Goal: Task Accomplishment & Management: Manage account settings

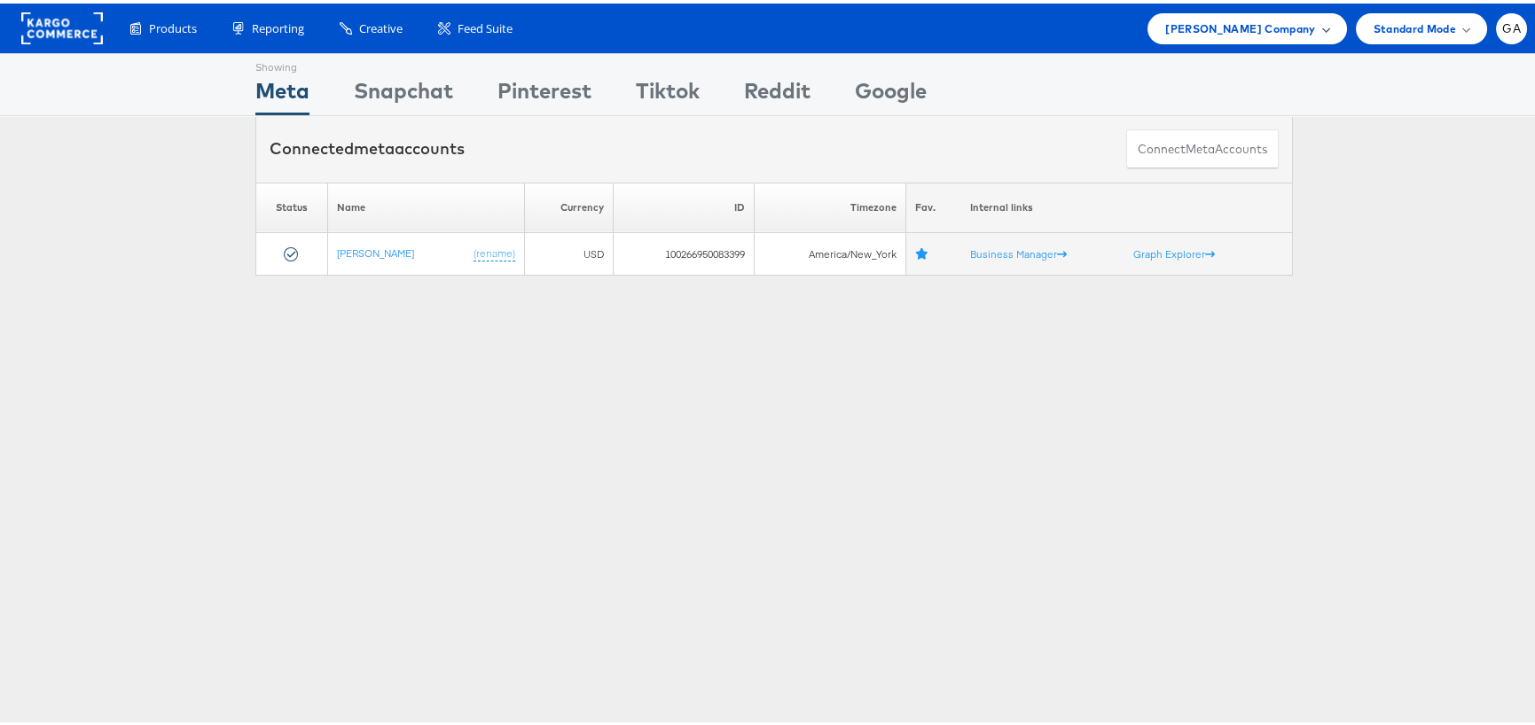
click at [1190, 24] on span "[PERSON_NAME] Company" at bounding box center [1240, 25] width 150 height 19
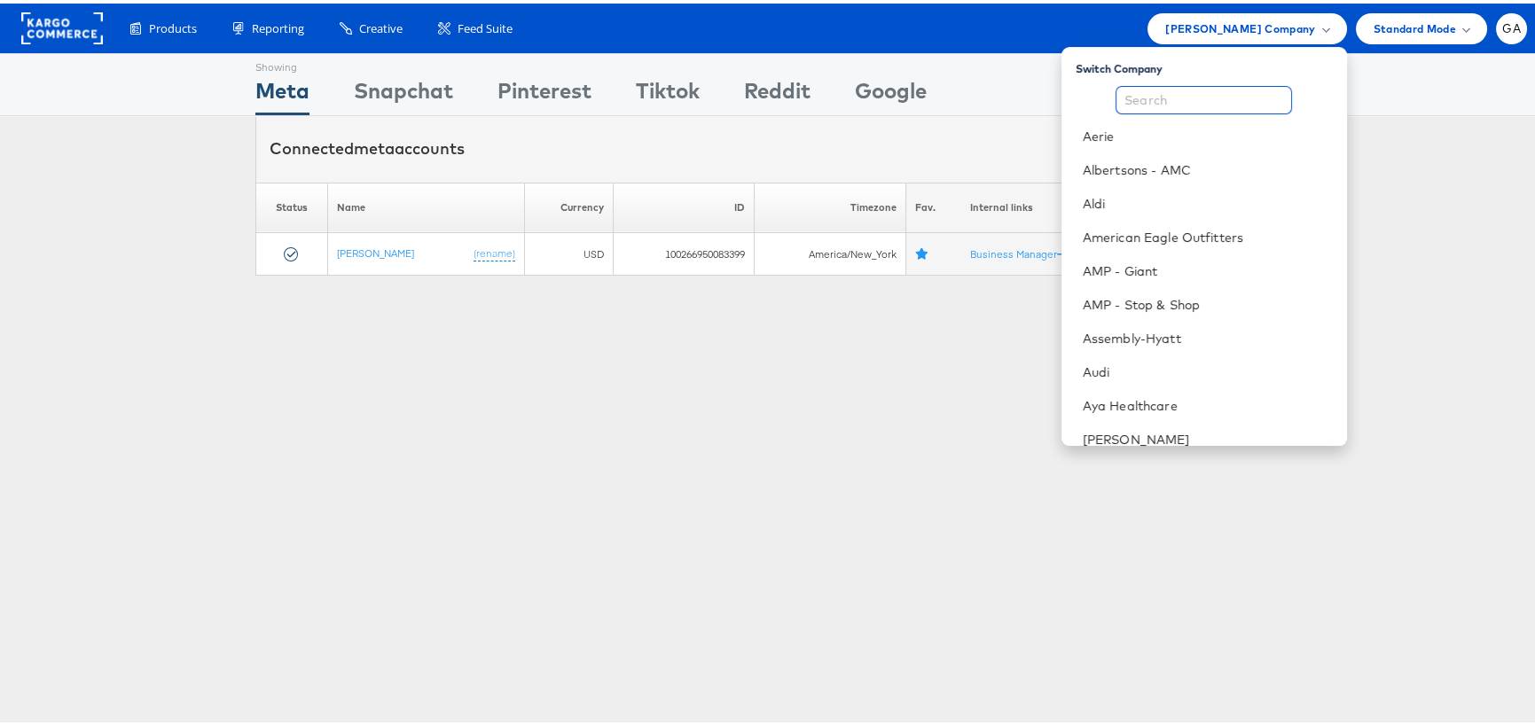
click at [1188, 98] on input "text" at bounding box center [1203, 96] width 176 height 28
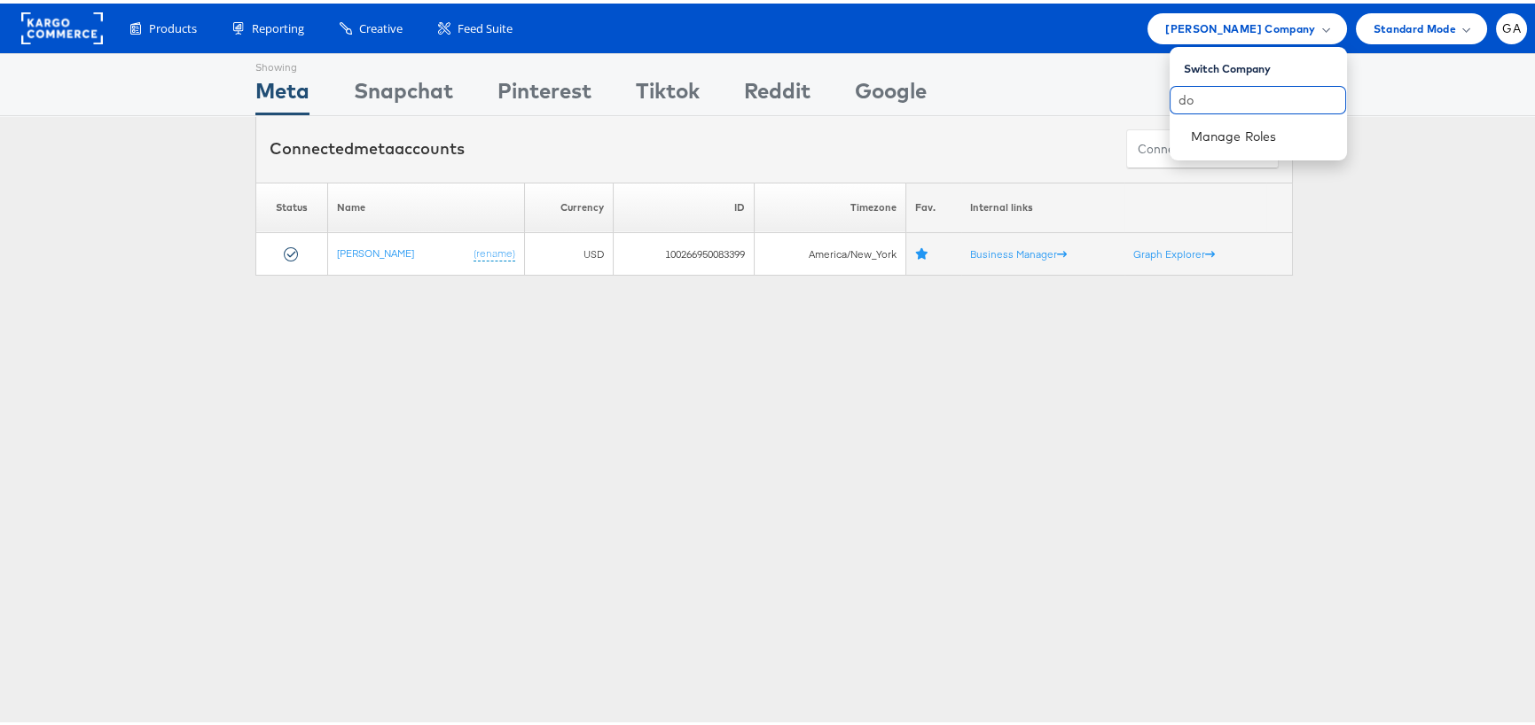
type input "d"
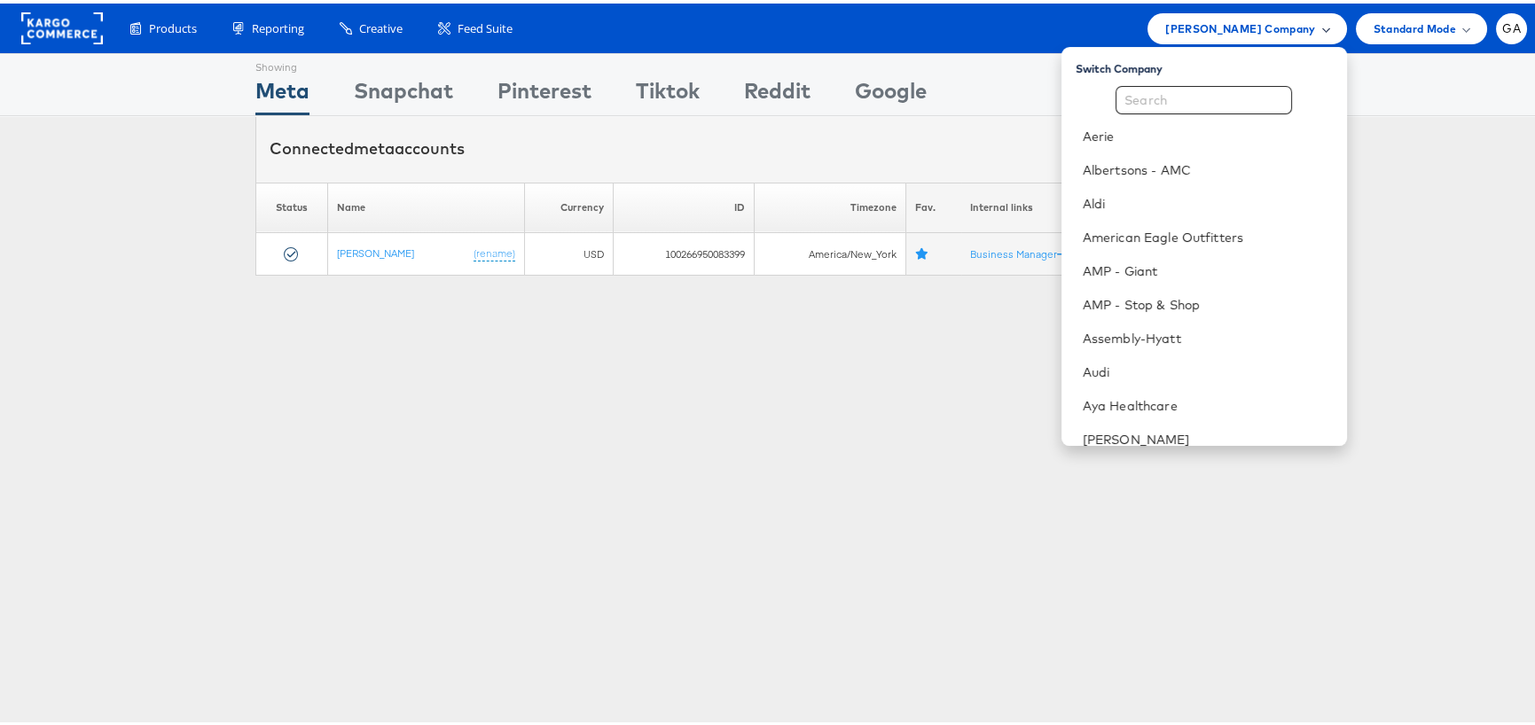
click at [1236, 32] on span "Steve Madden Company" at bounding box center [1240, 25] width 150 height 19
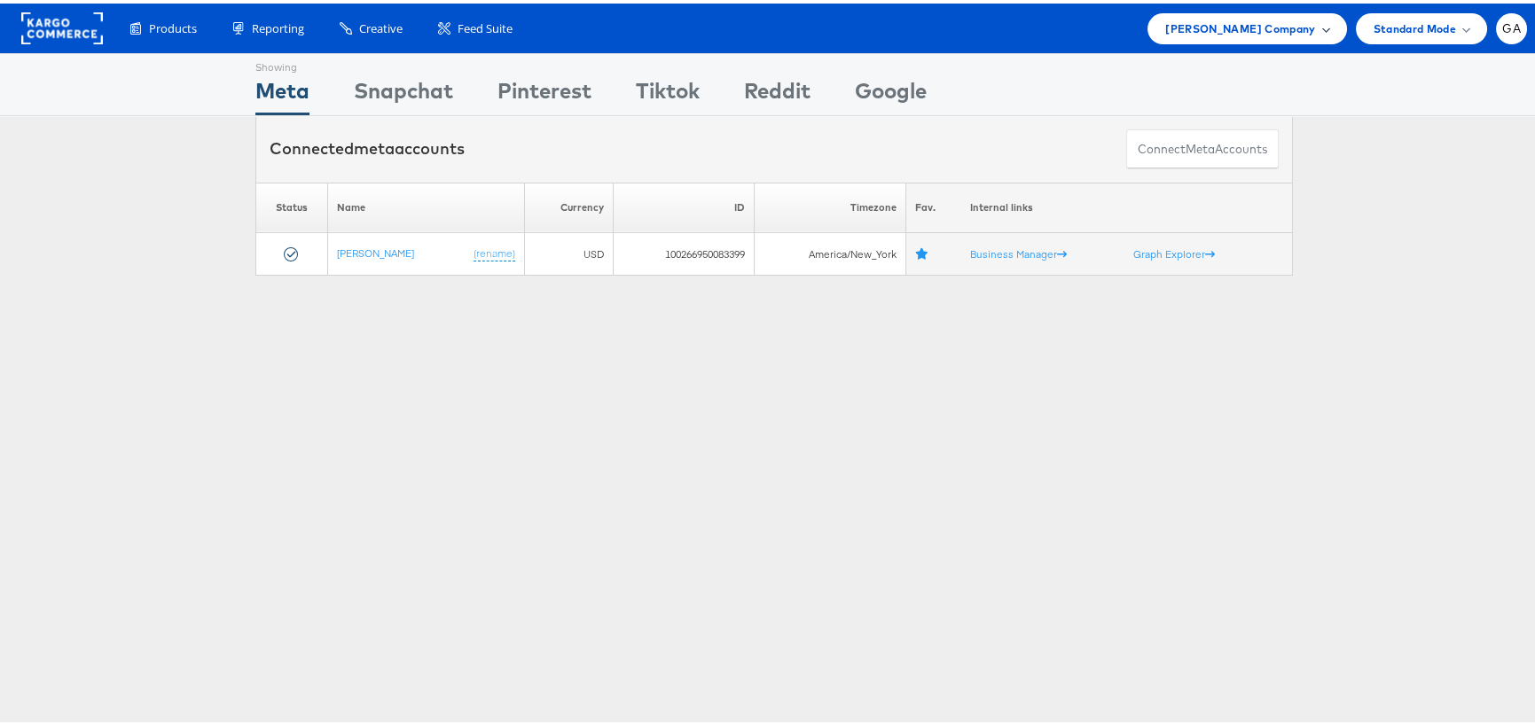
click at [1234, 26] on span "Steve Madden Company" at bounding box center [1240, 25] width 150 height 19
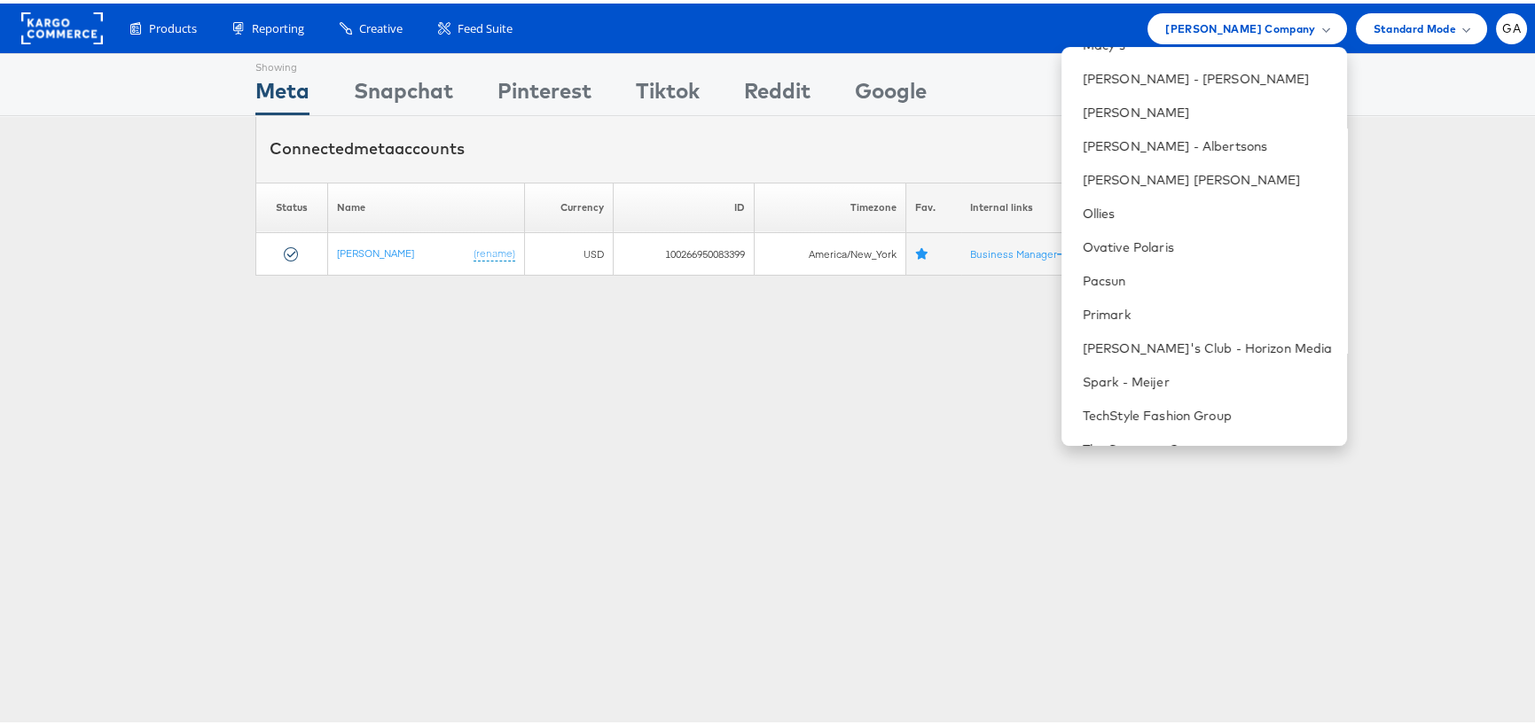
scroll to position [1561, 0]
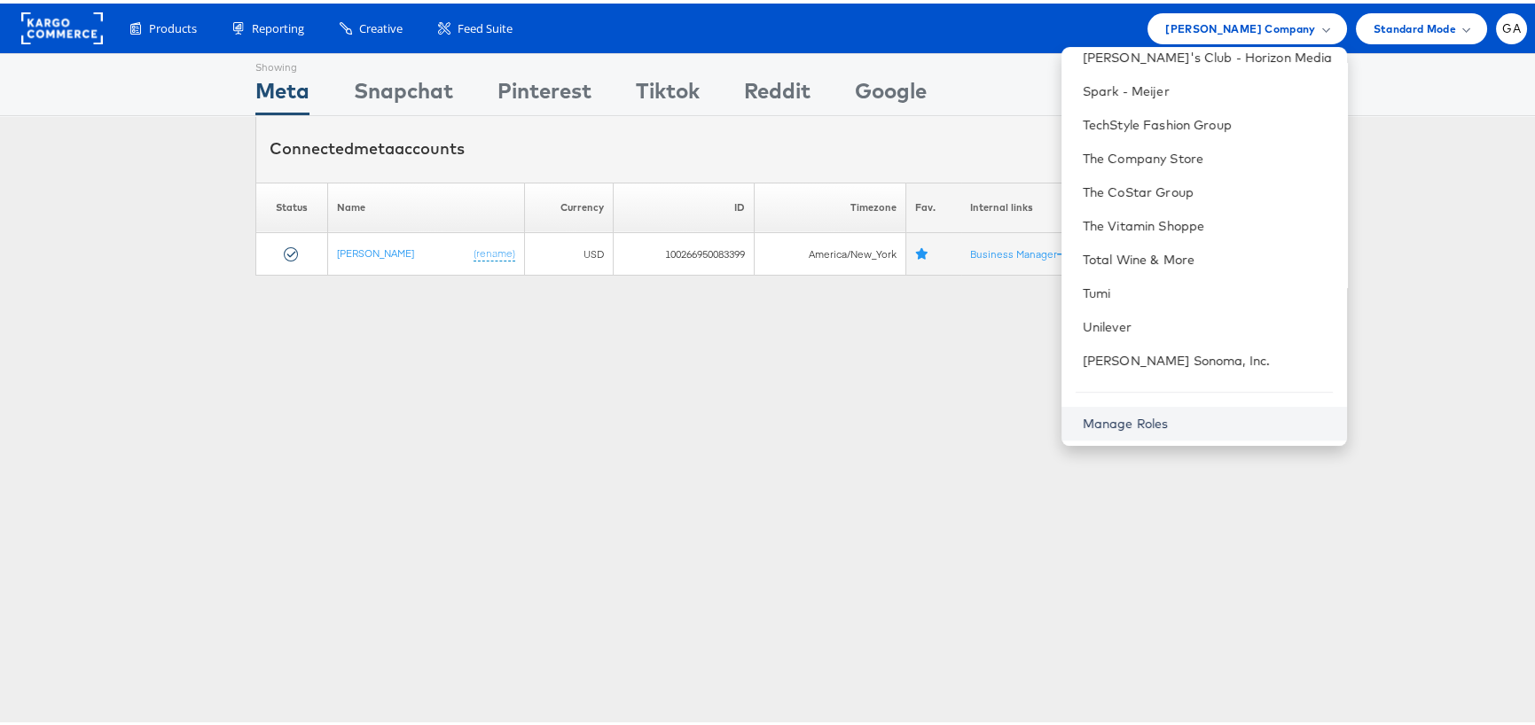
click at [1126, 415] on link "Manage Roles" at bounding box center [1125, 420] width 86 height 16
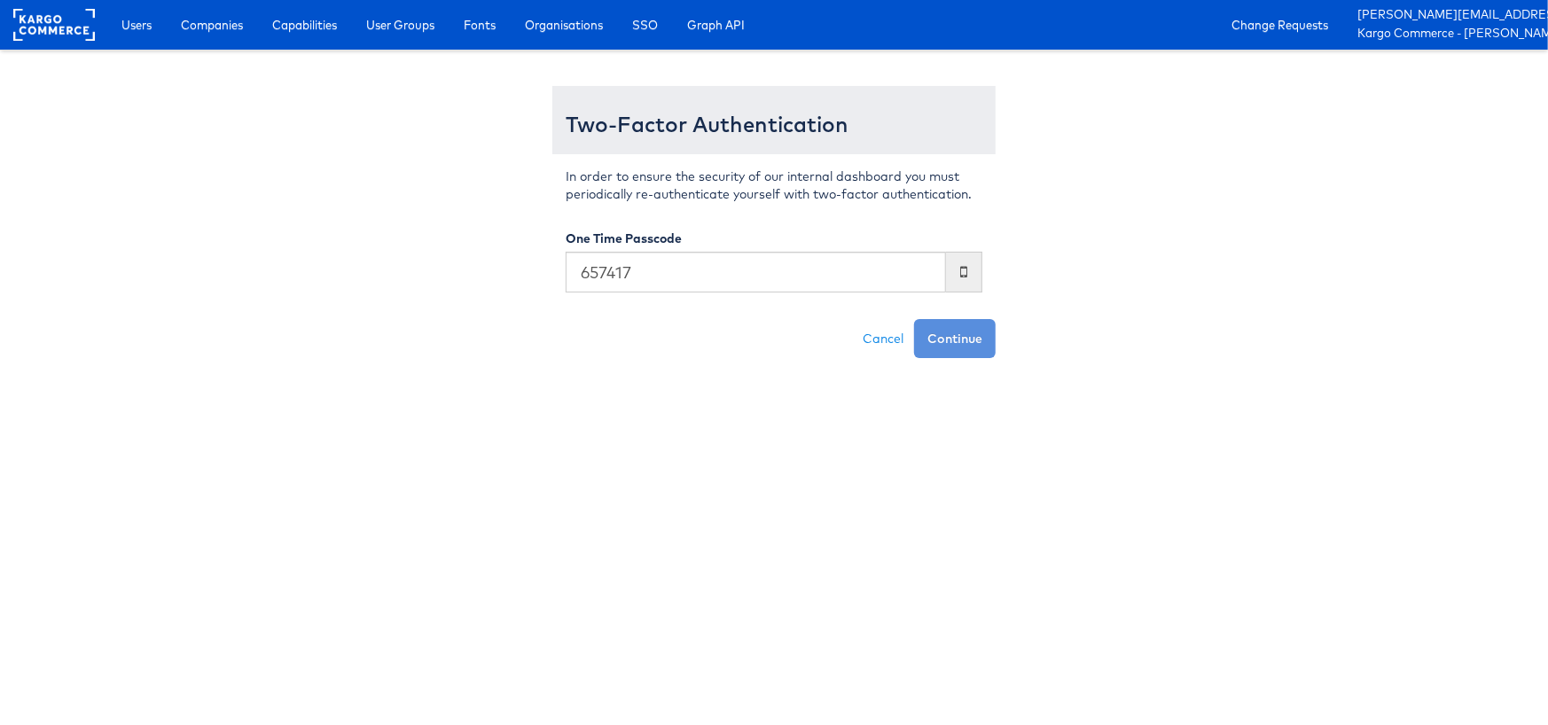
type input "657417"
click at [914, 319] on button "Continue" at bounding box center [955, 338] width 82 height 39
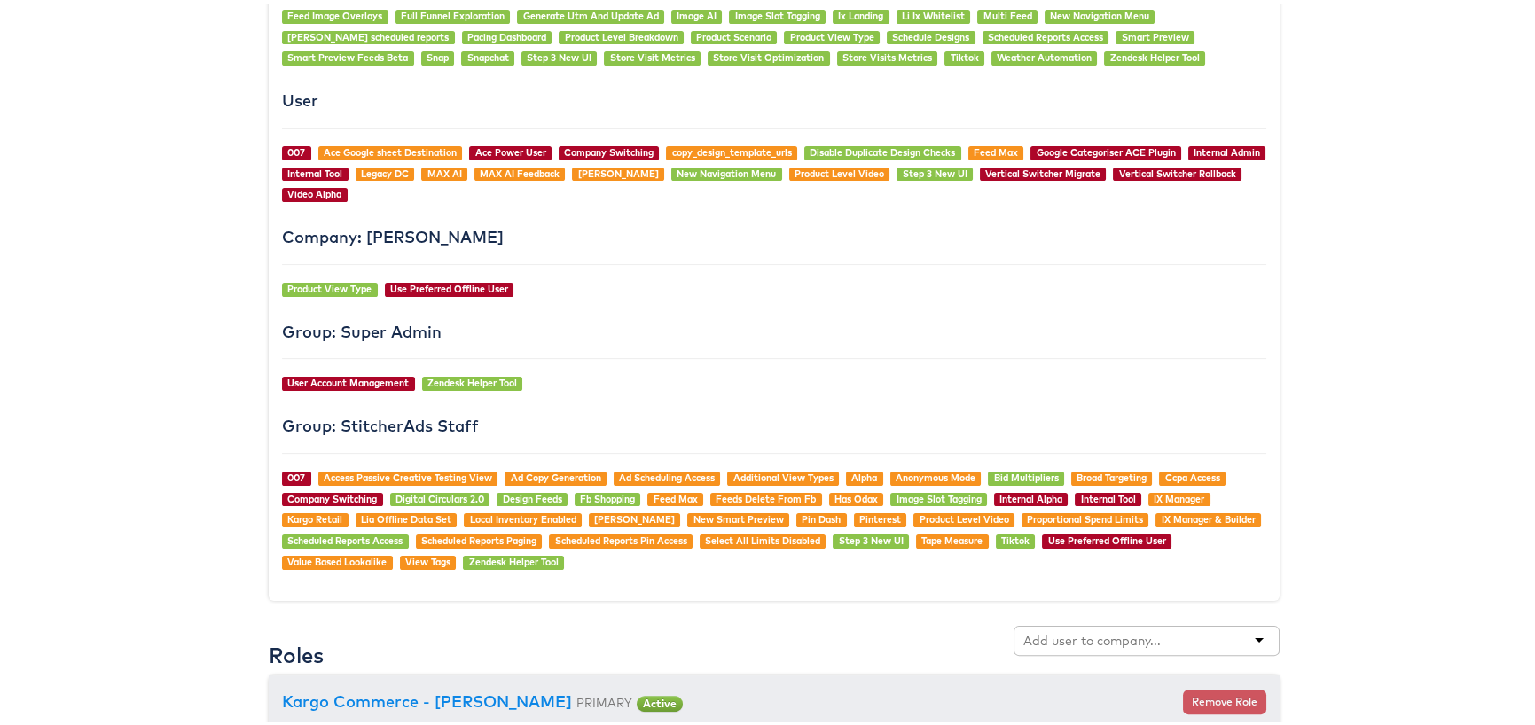
scroll to position [1684, 0]
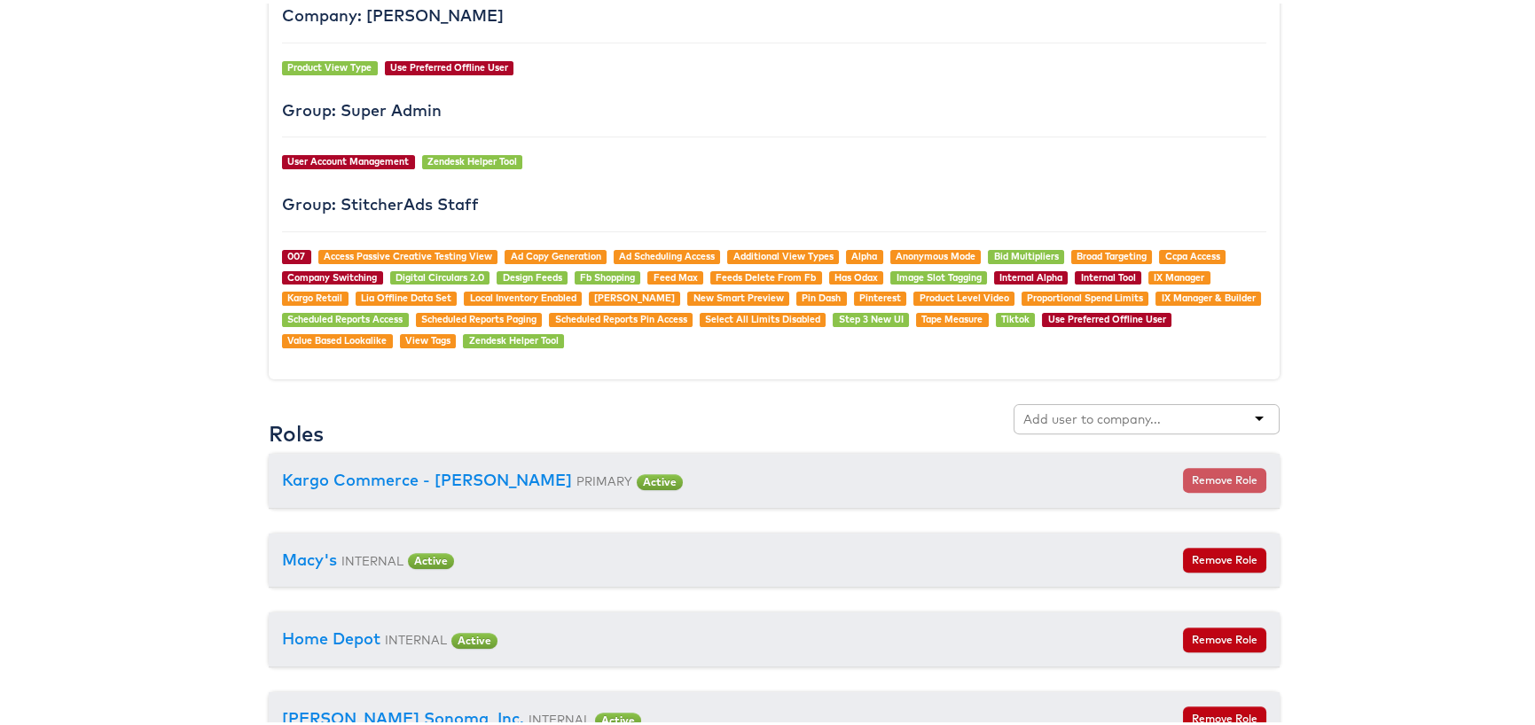
click at [1027, 408] on input "text" at bounding box center [1093, 416] width 140 height 18
type input "door"
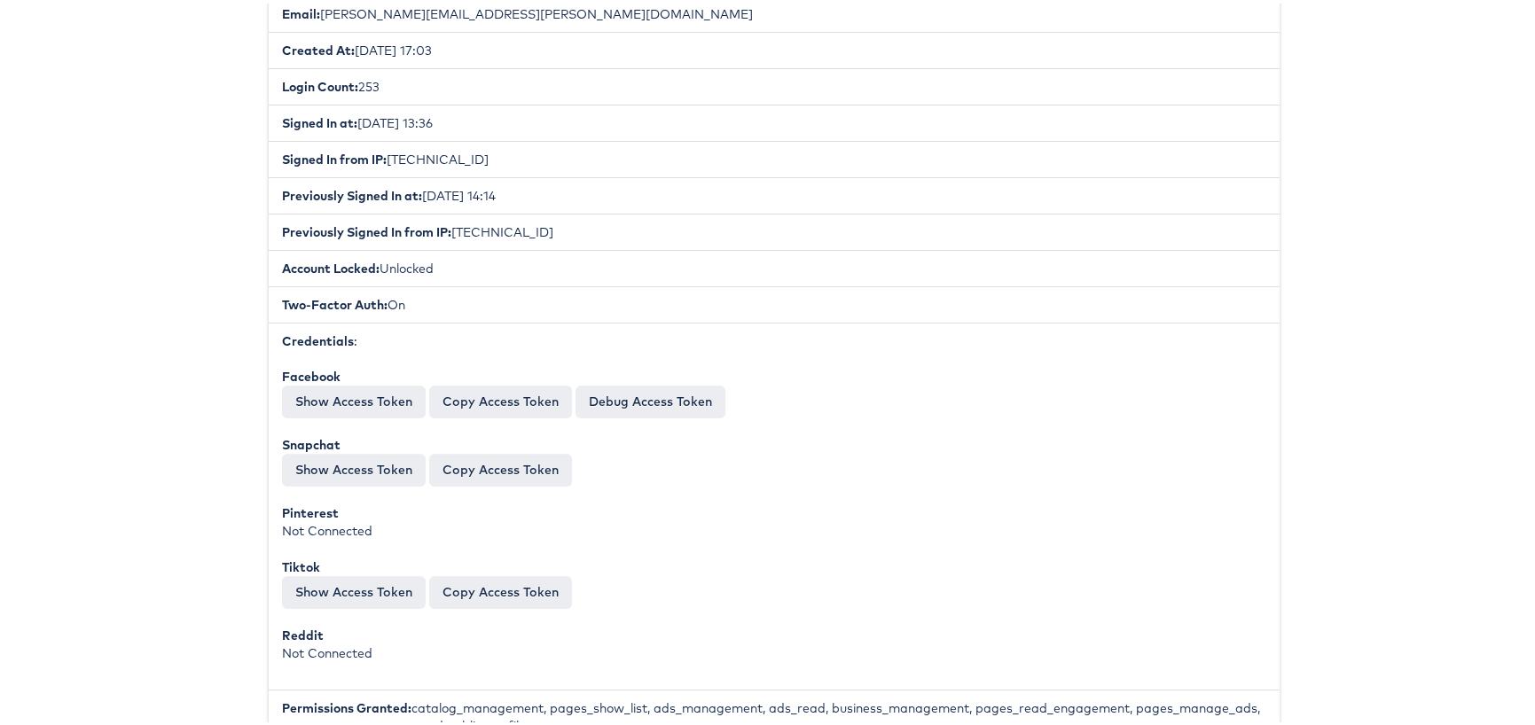
scroll to position [0, 0]
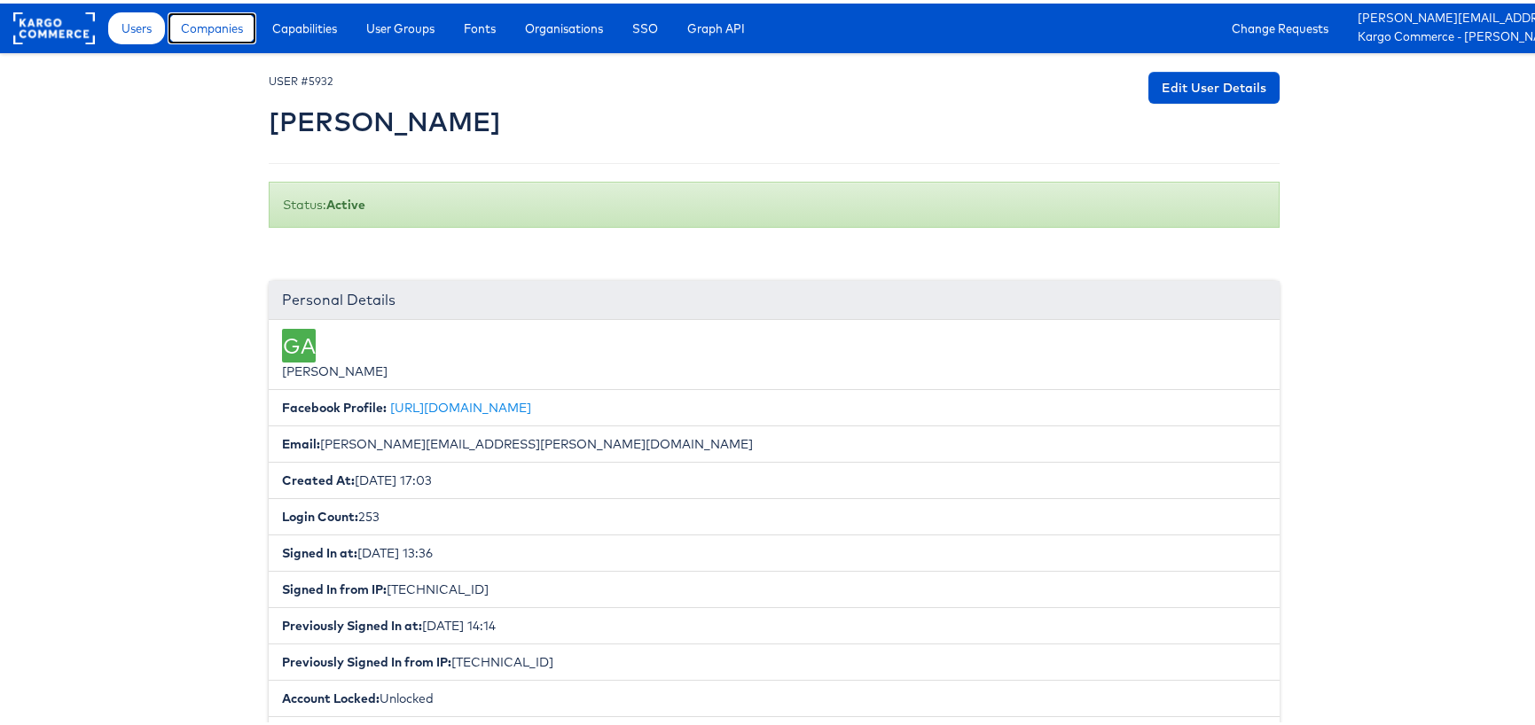
click at [230, 23] on span "Companies" at bounding box center [212, 25] width 62 height 18
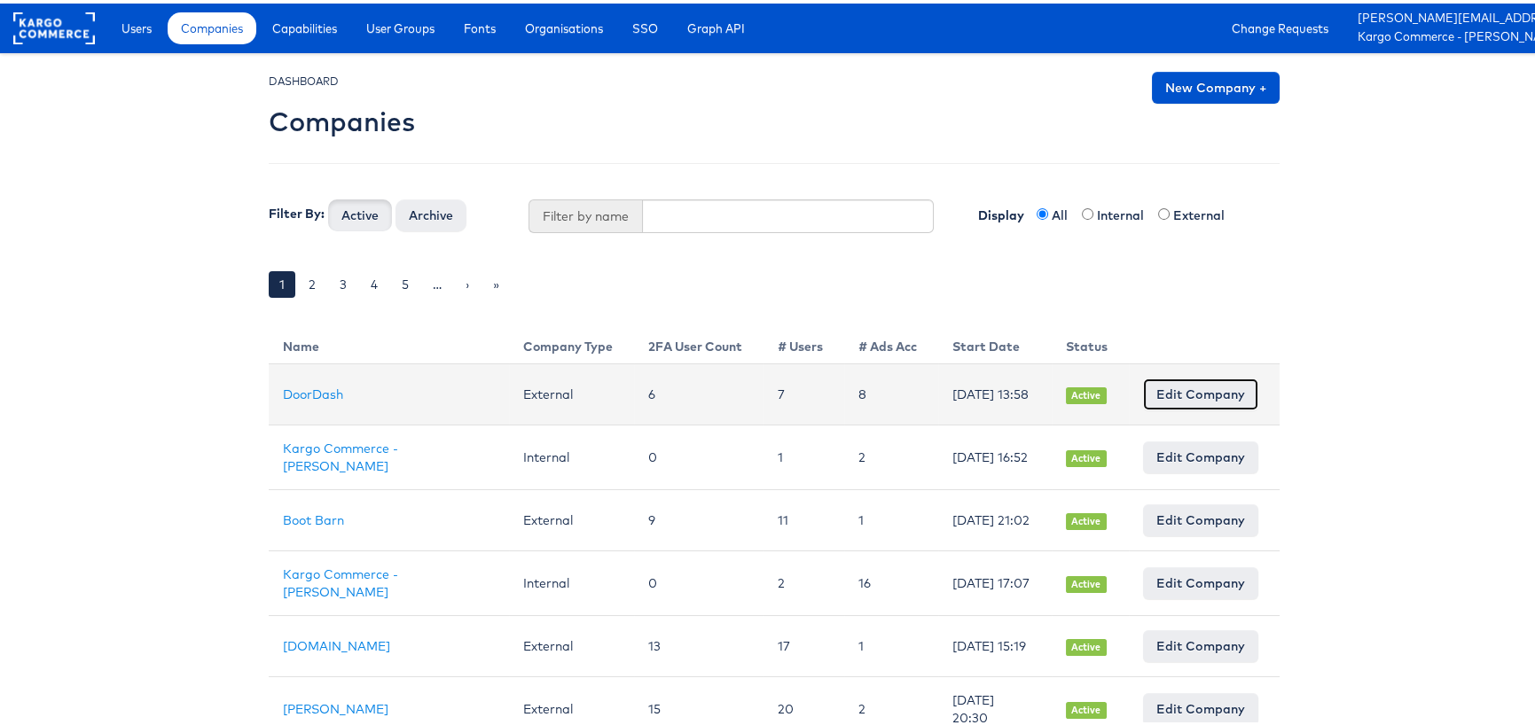
click at [1170, 383] on link "Edit Company" at bounding box center [1200, 391] width 115 height 32
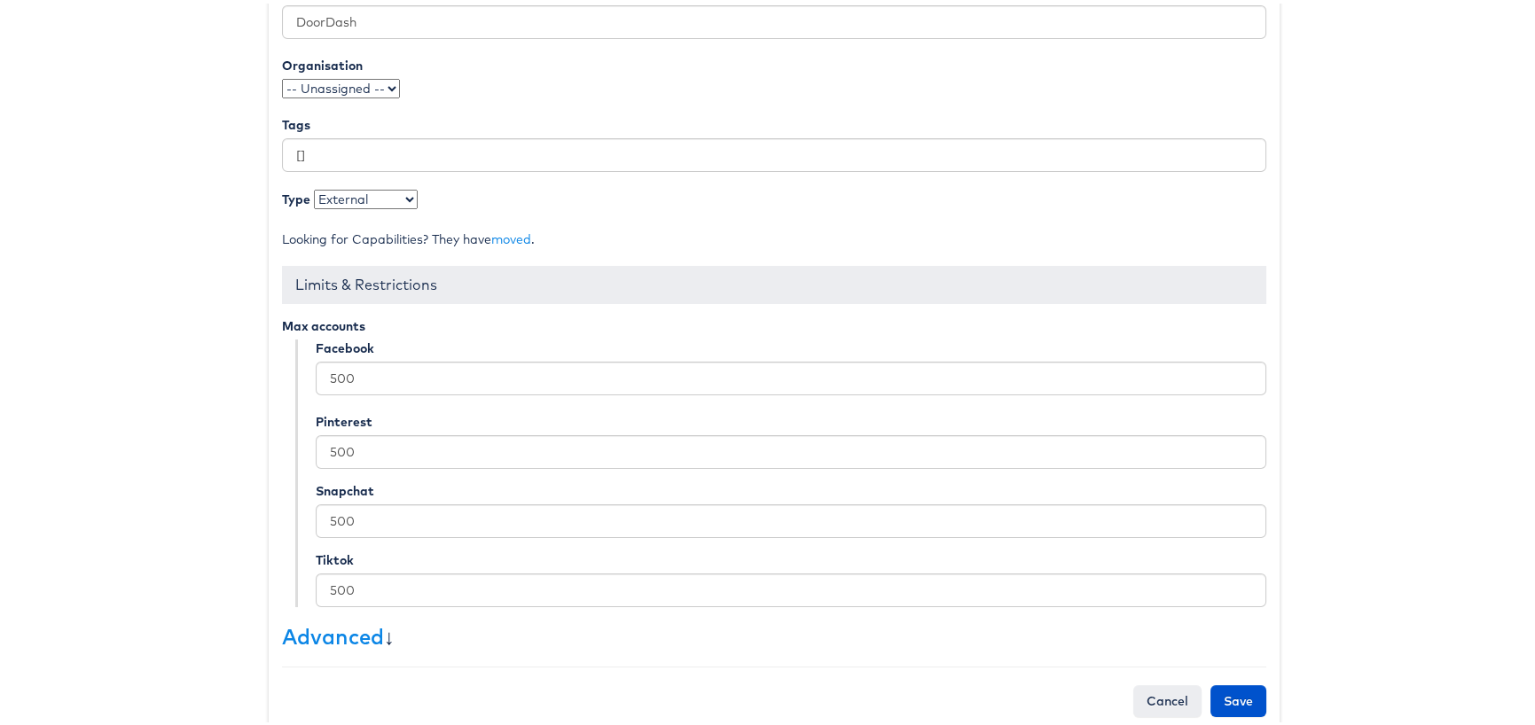
scroll to position [314, 0]
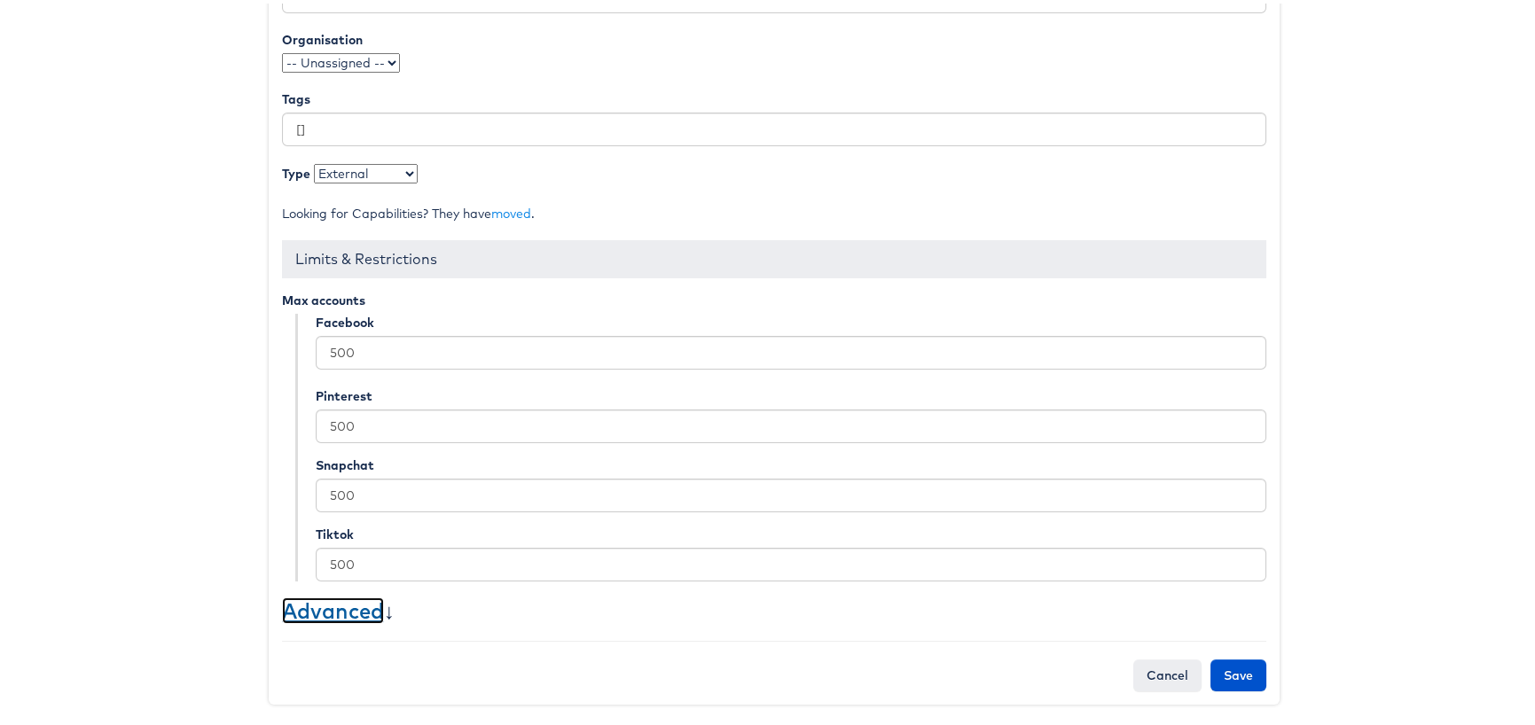
click at [351, 610] on link "Advanced" at bounding box center [333, 607] width 102 height 27
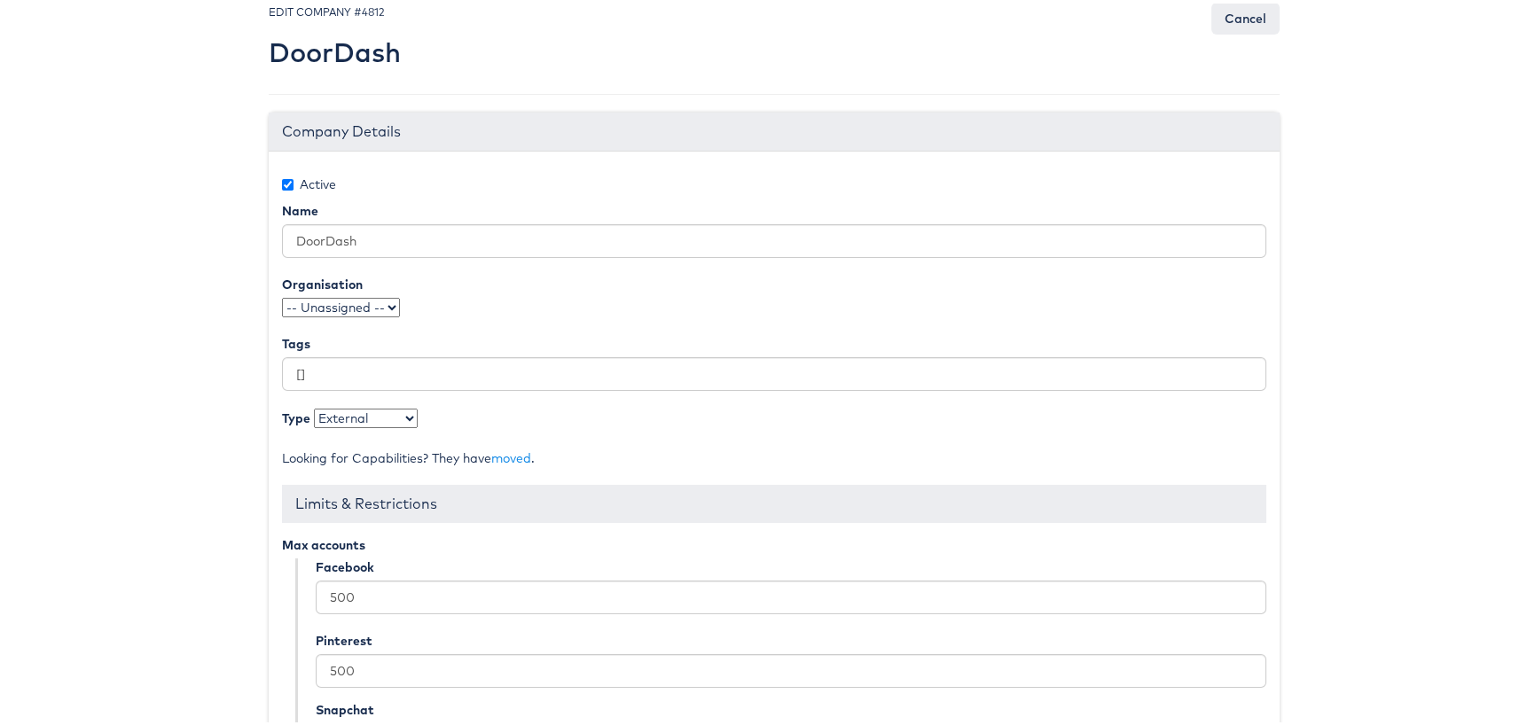
scroll to position [0, 0]
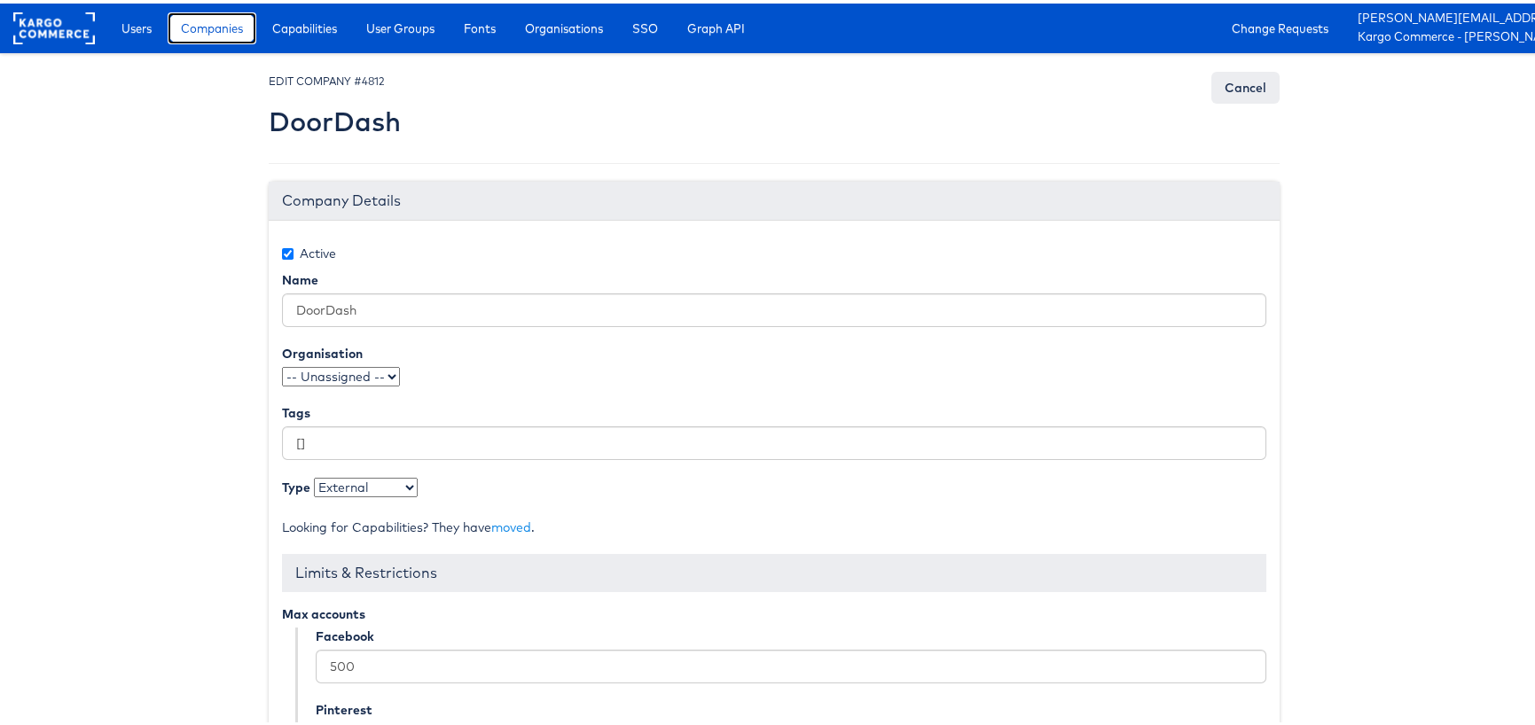
click at [210, 20] on span "Companies" at bounding box center [212, 25] width 62 height 18
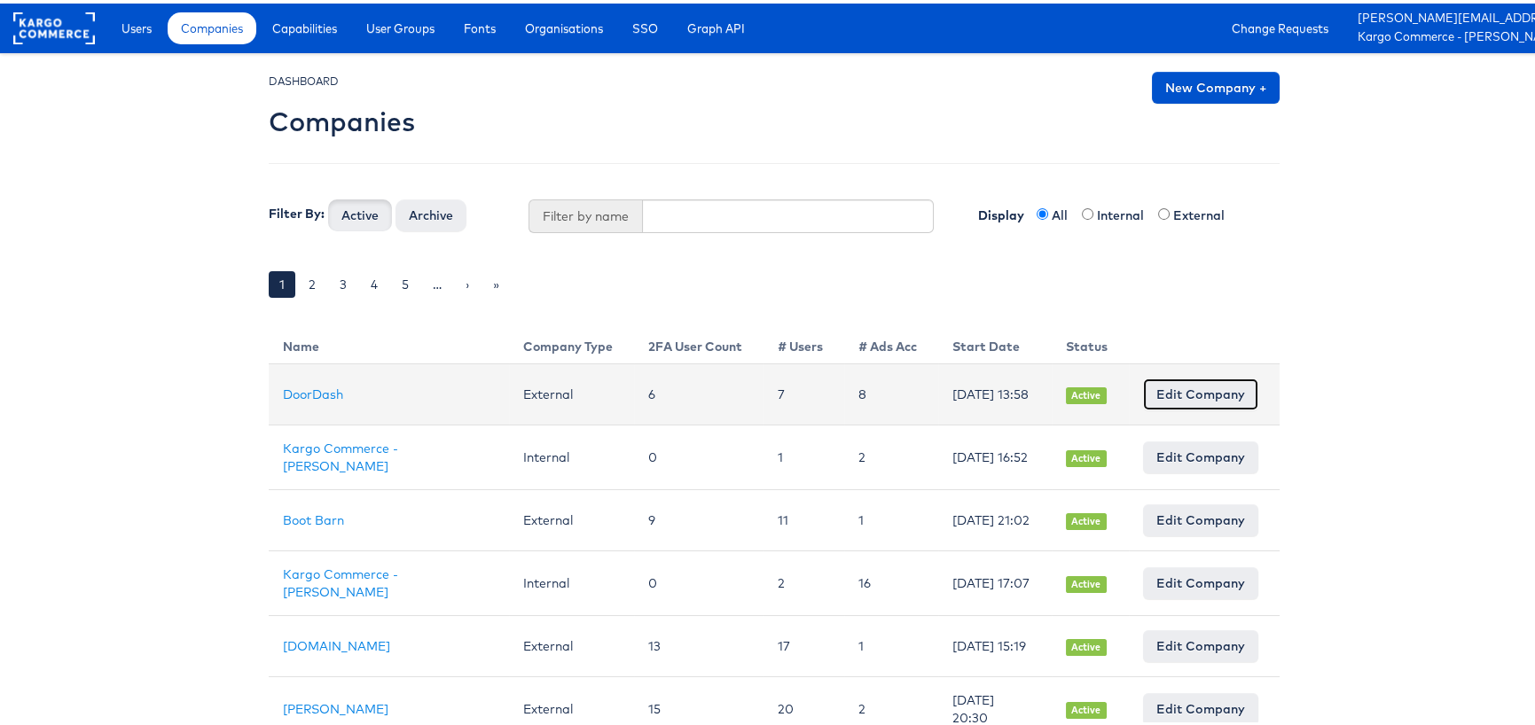
click at [1228, 389] on link "Edit Company" at bounding box center [1200, 391] width 115 height 32
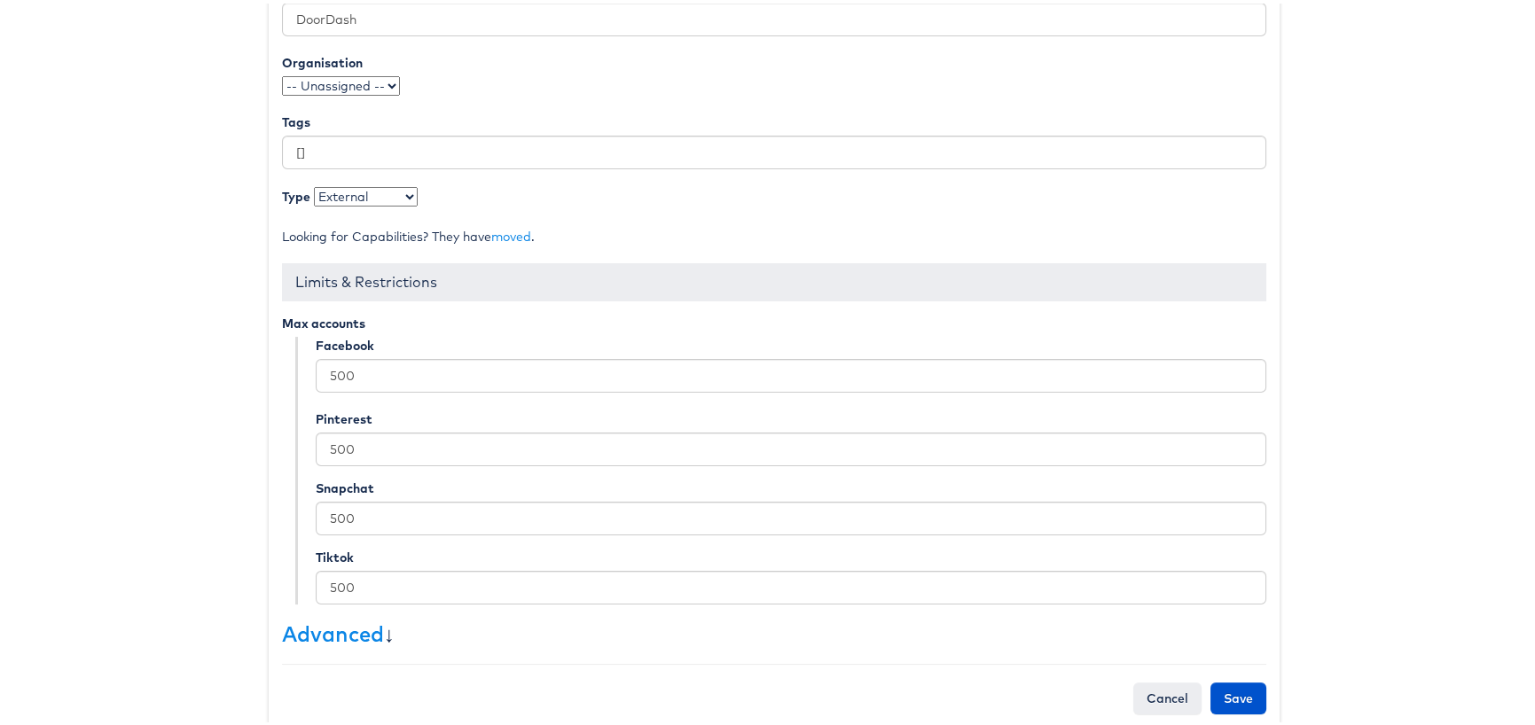
scroll to position [314, 0]
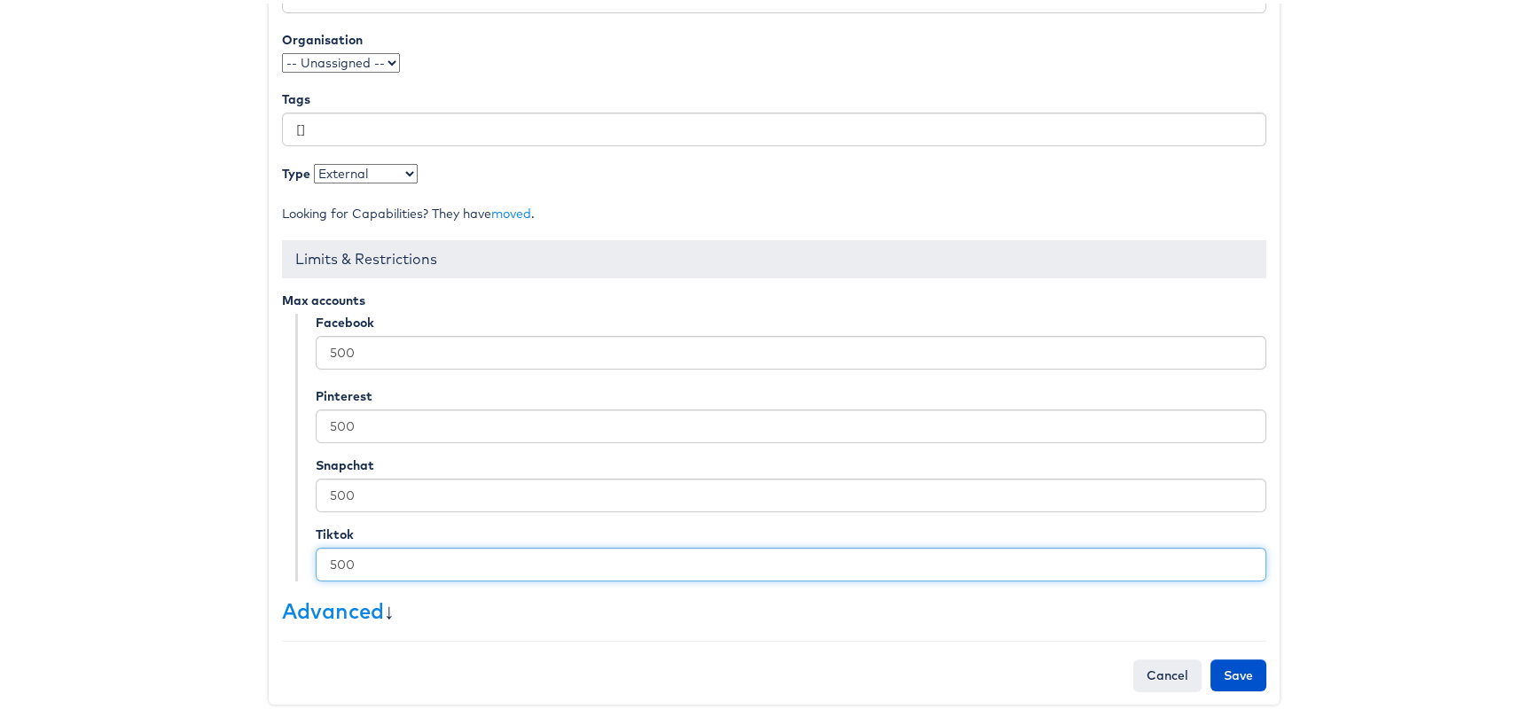
click at [363, 576] on input "500" at bounding box center [791, 561] width 950 height 34
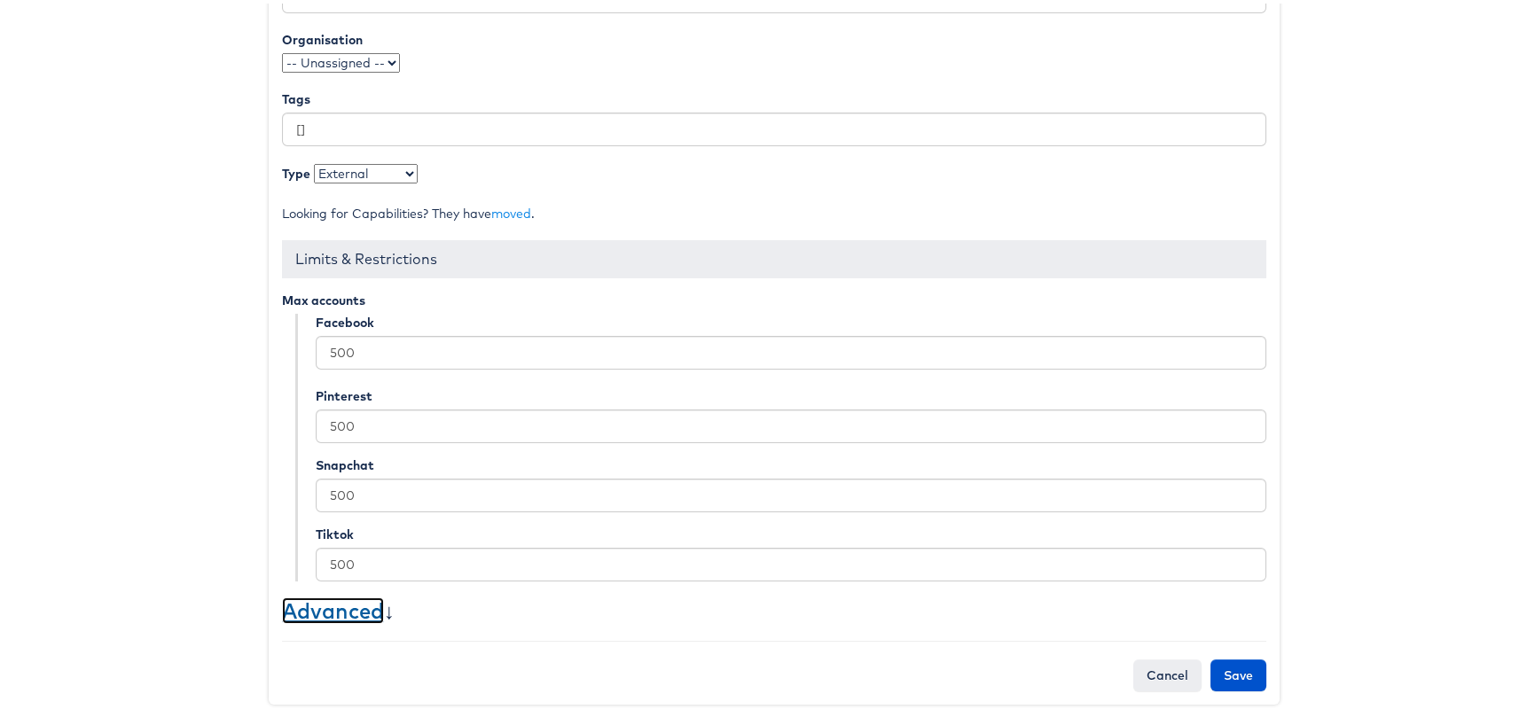
click at [363, 594] on link "Advanced" at bounding box center [333, 607] width 102 height 27
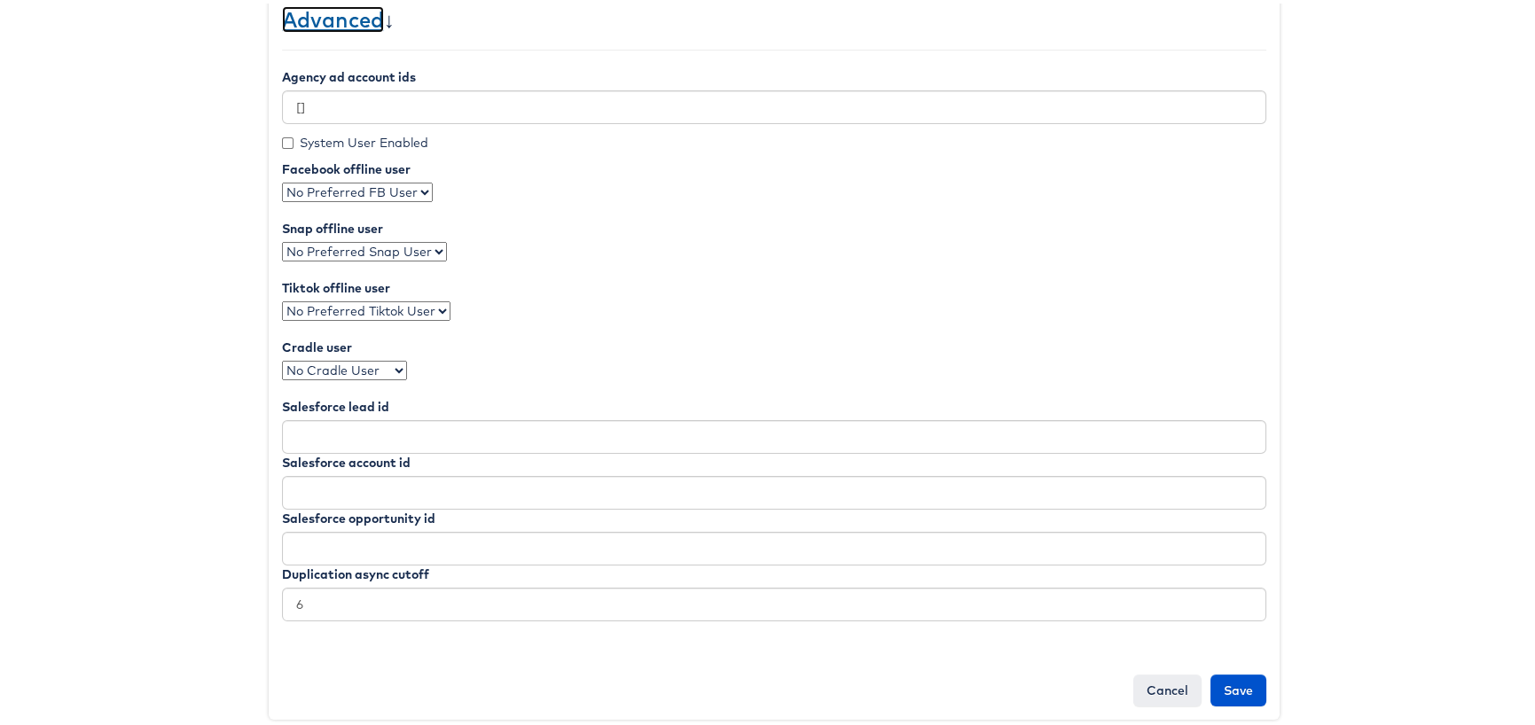
scroll to position [921, 0]
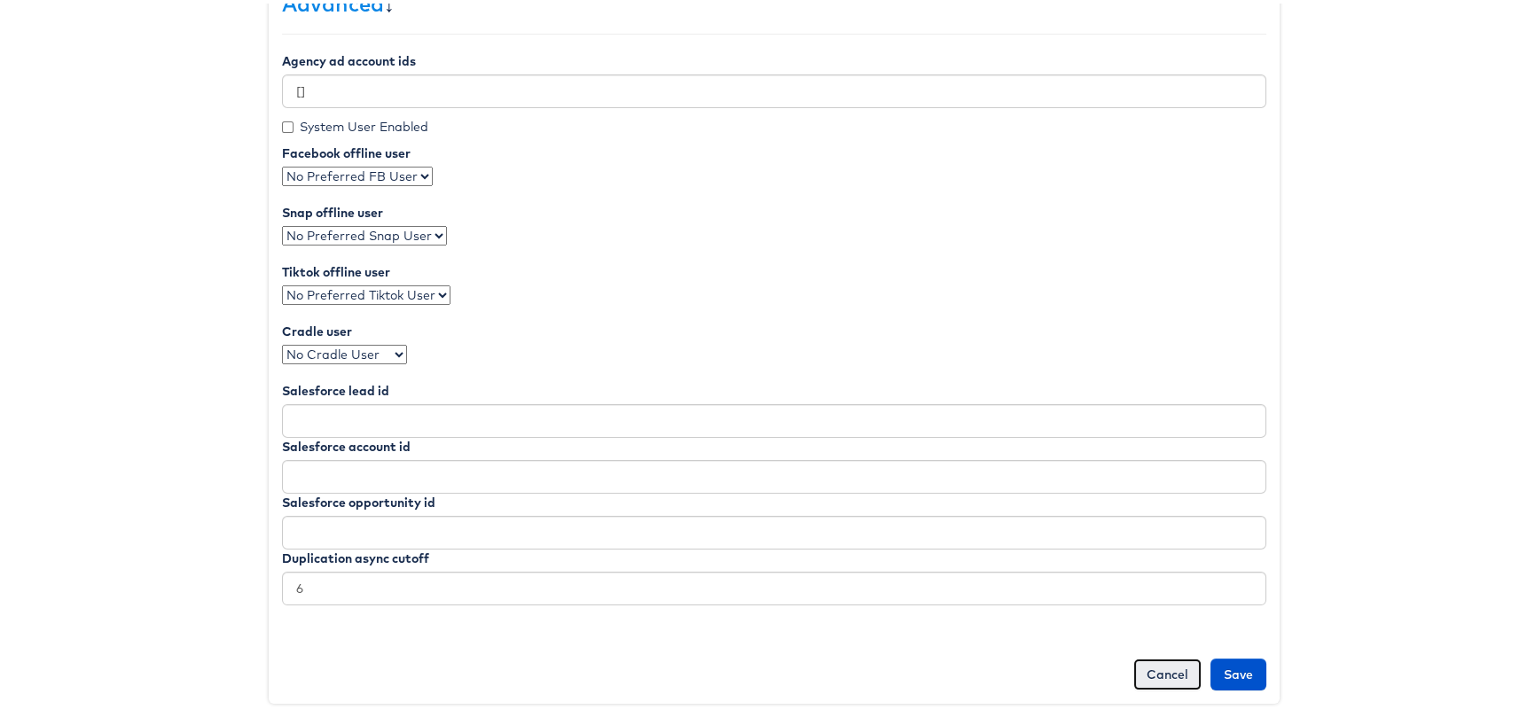
click at [1156, 666] on link "Cancel" at bounding box center [1167, 671] width 68 height 32
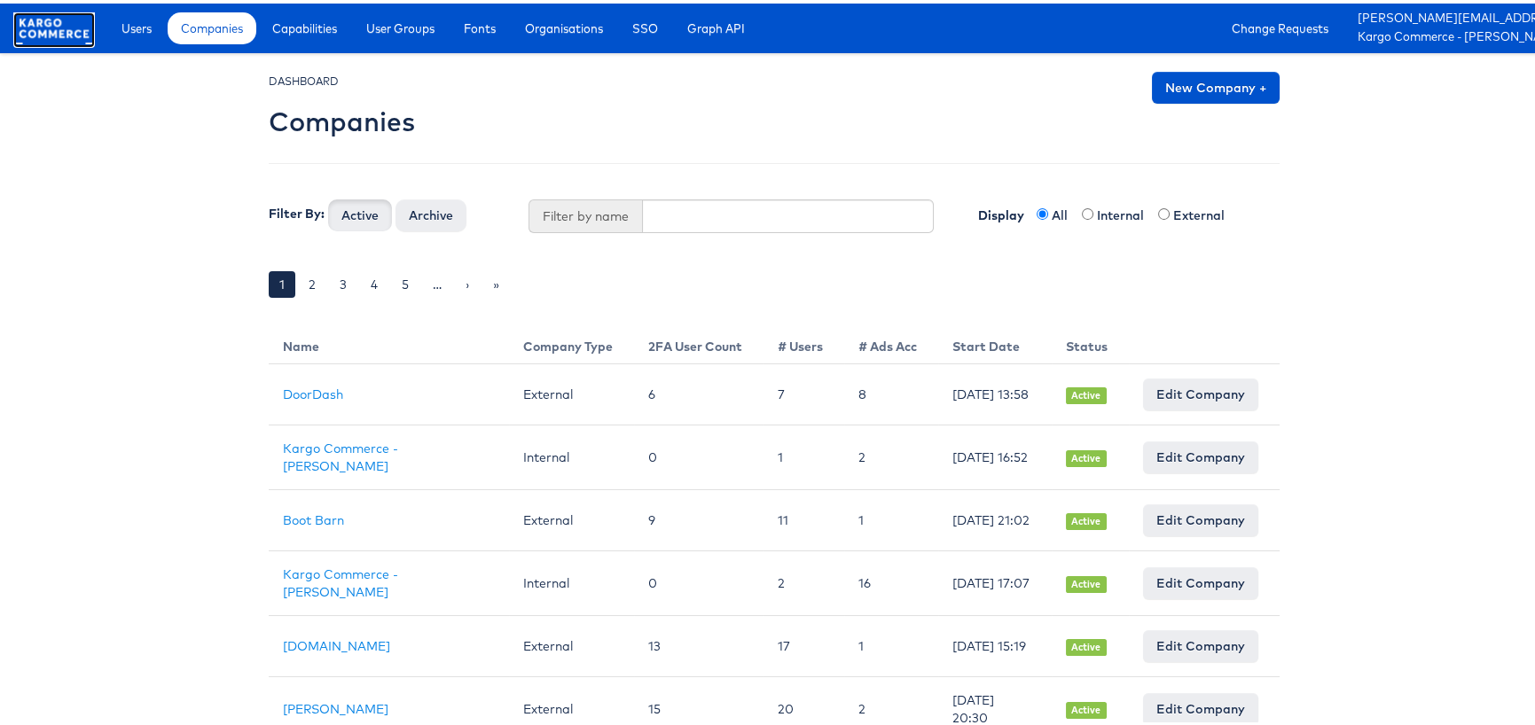
click at [27, 25] on rect at bounding box center [54, 25] width 82 height 32
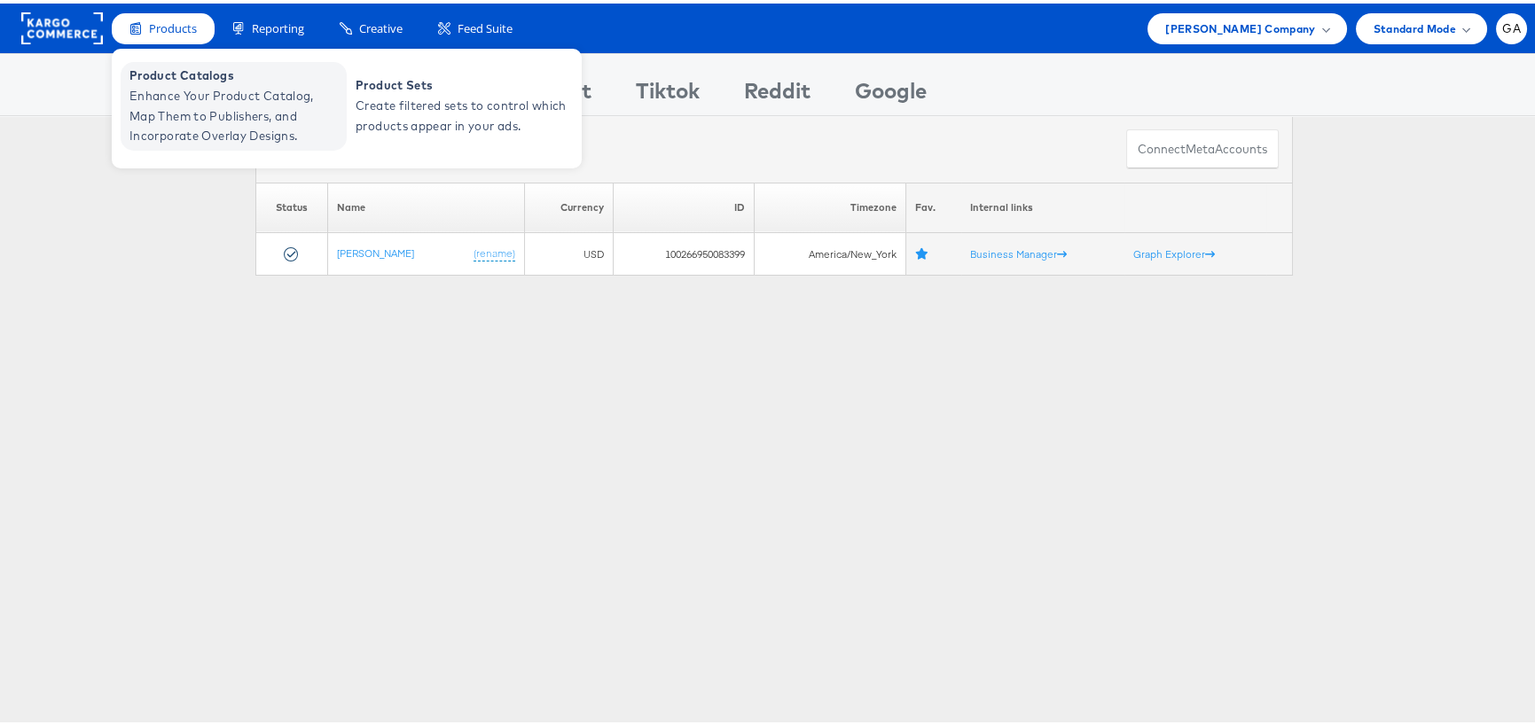
click at [191, 74] on span "Product Catalogs" at bounding box center [235, 72] width 213 height 20
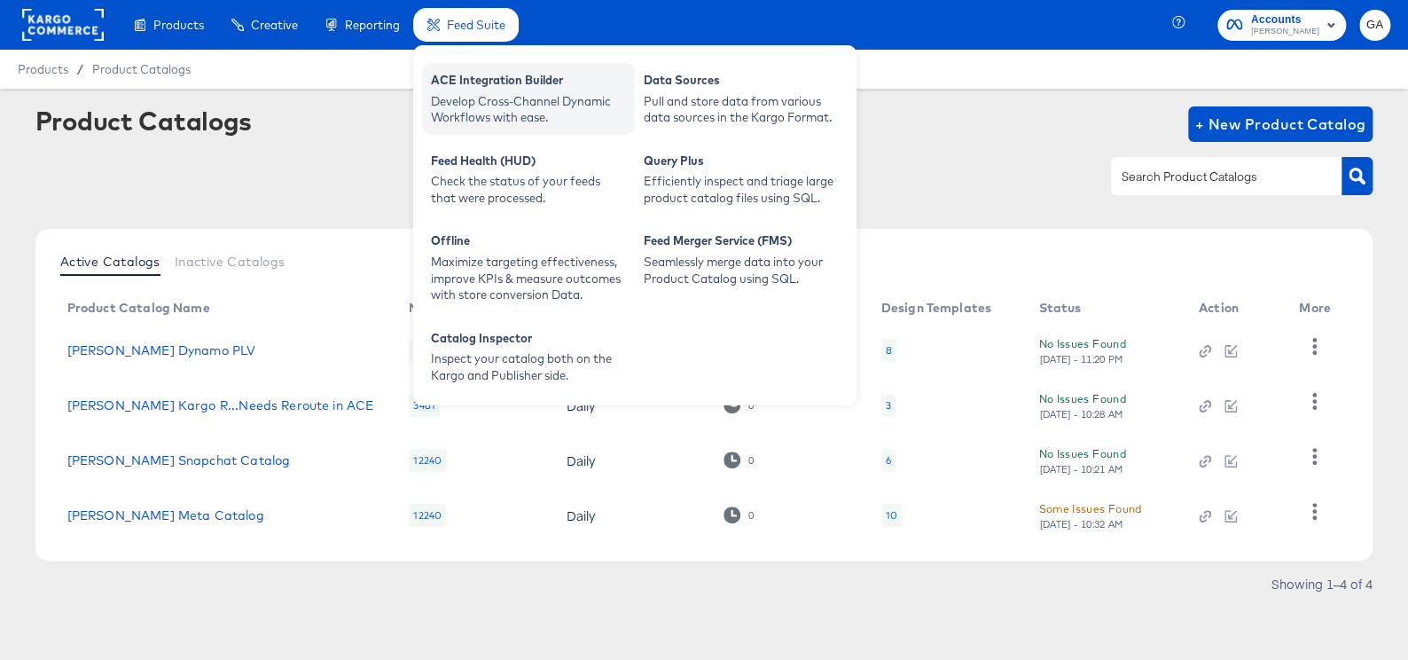
click at [468, 98] on div "Develop Cross-Channel Dynamic Workflows with ease." at bounding box center [528, 109] width 195 height 33
